Goal: Transaction & Acquisition: Purchase product/service

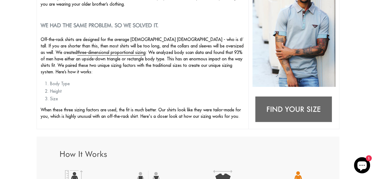
scroll to position [118, 0]
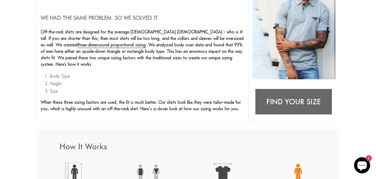
click at [288, 101] on img at bounding box center [293, 102] width 83 height 33
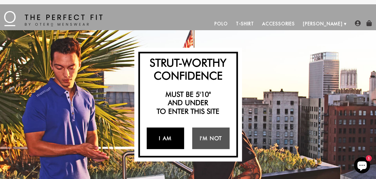
click at [173, 138] on link "I Am" at bounding box center [165, 138] width 37 height 22
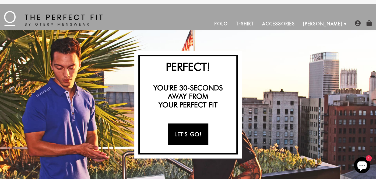
click at [195, 135] on link "Let's Go!" at bounding box center [188, 134] width 41 height 22
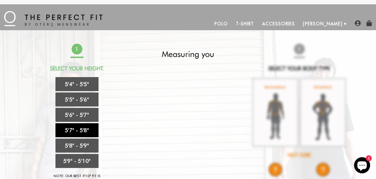
click at [86, 130] on link "5'7" - 5'8"" at bounding box center [76, 130] width 43 height 14
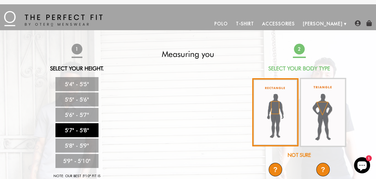
click at [274, 113] on img at bounding box center [275, 112] width 46 height 68
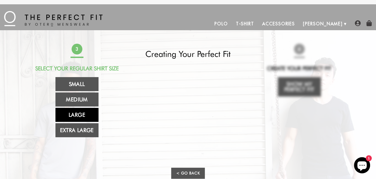
click at [76, 114] on link "Large" at bounding box center [76, 115] width 43 height 14
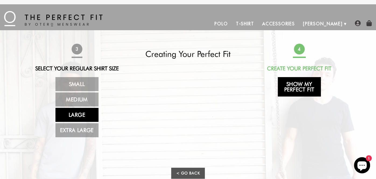
click at [290, 86] on link "Show My Perfect Fit" at bounding box center [299, 86] width 43 height 19
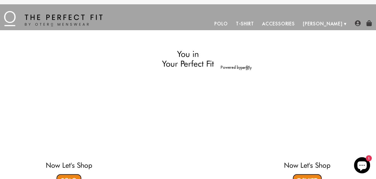
select select "57-58"
select select "L"
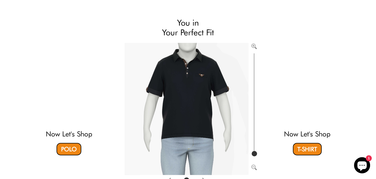
scroll to position [43, 0]
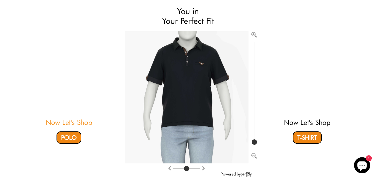
click at [68, 122] on link "Now Let's Shop" at bounding box center [69, 122] width 47 height 8
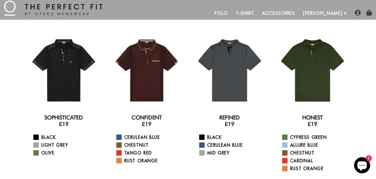
scroll to position [21, 0]
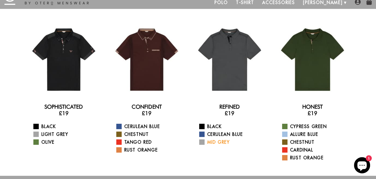
click at [201, 143] on span at bounding box center [201, 141] width 5 height 5
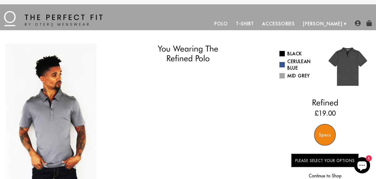
select select "57-58"
select select "L"
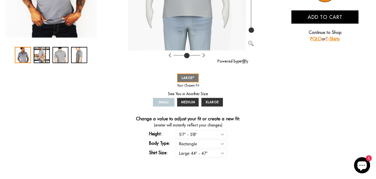
scroll to position [172, 0]
